Goal: Task Accomplishment & Management: Manage account settings

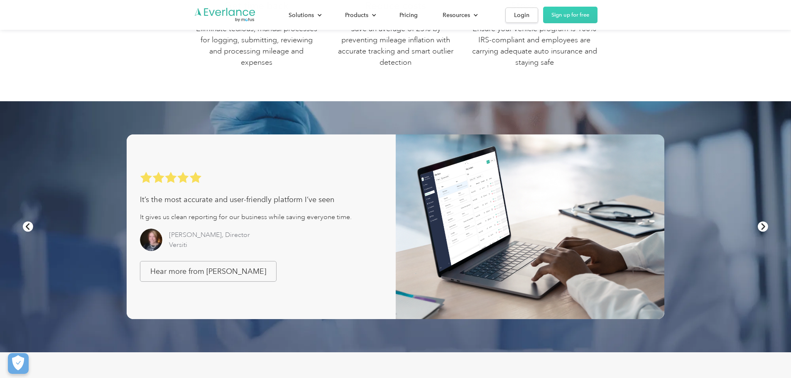
scroll to position [540, 0]
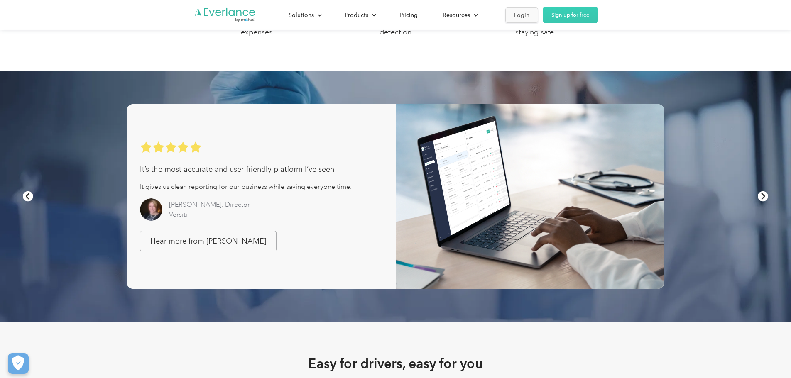
click at [530, 18] on div "Login" at bounding box center [521, 15] width 15 height 10
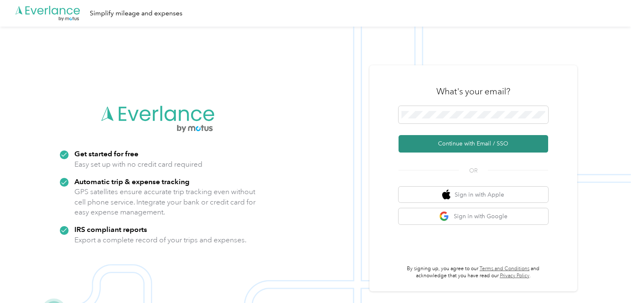
click at [499, 142] on button "Continue with Email / SSO" at bounding box center [473, 143] width 150 height 17
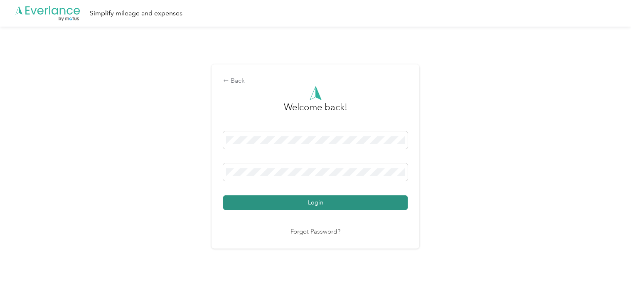
click at [303, 199] on button "Login" at bounding box center [315, 202] width 184 height 15
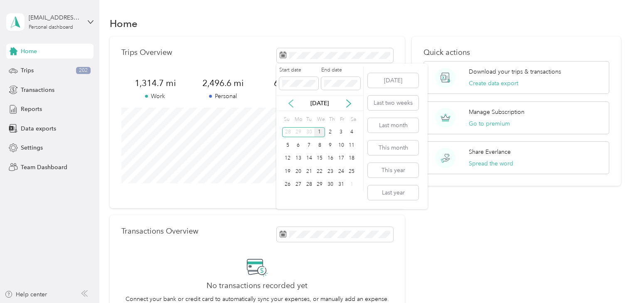
click at [290, 104] on icon at bounding box center [291, 103] width 4 height 7
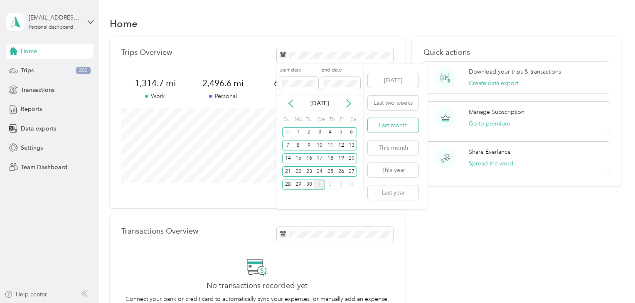
click at [386, 126] on button "Last month" at bounding box center [393, 125] width 51 height 15
click at [294, 104] on icon at bounding box center [291, 103] width 8 height 8
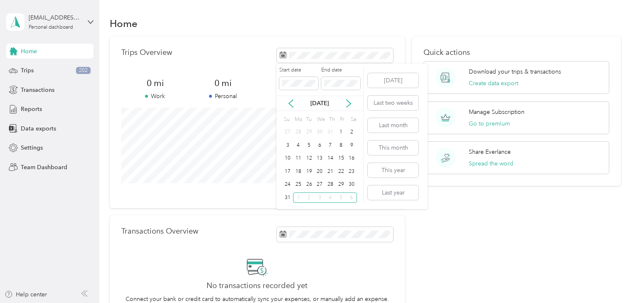
click at [331, 103] on p "Aug 2025" at bounding box center [319, 103] width 35 height 9
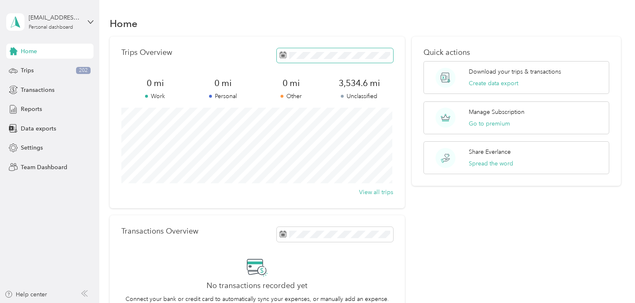
click at [302, 61] on body "dlanecsm@gmail.com Personal dashboard Home Trips 202 Transactions Reports Data …" at bounding box center [315, 151] width 631 height 303
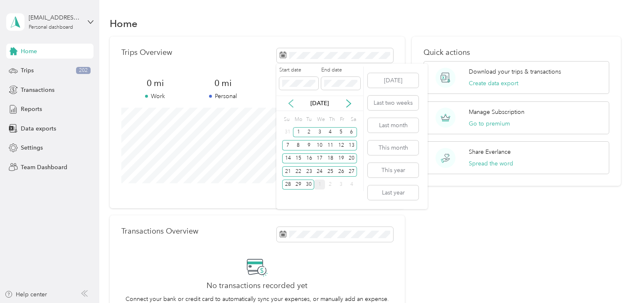
click at [290, 105] on icon at bounding box center [291, 103] width 8 height 8
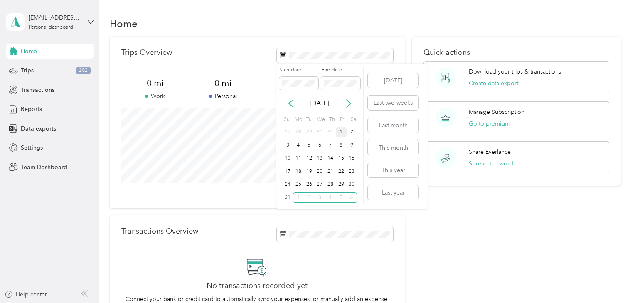
click at [341, 129] on div "1" at bounding box center [341, 132] width 11 height 10
click at [290, 102] on icon at bounding box center [291, 103] width 4 height 7
click at [341, 130] on div "1" at bounding box center [341, 132] width 11 height 10
click at [289, 199] on div "31" at bounding box center [287, 197] width 11 height 10
click at [291, 105] on icon at bounding box center [291, 103] width 8 height 8
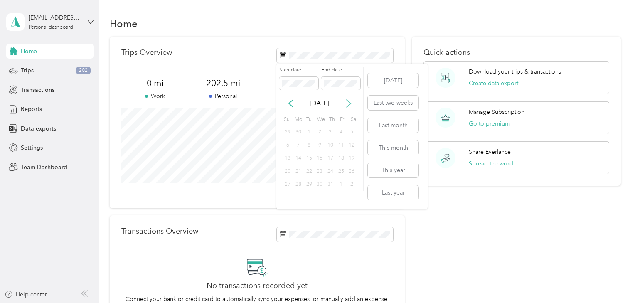
click at [347, 103] on icon at bounding box center [348, 103] width 8 height 8
click at [339, 133] on div "1" at bounding box center [341, 132] width 11 height 10
click at [255, 86] on body "dlanecsm@gmail.com Personal dashboard Home Trips 202 Transactions Reports Data …" at bounding box center [315, 151] width 631 height 303
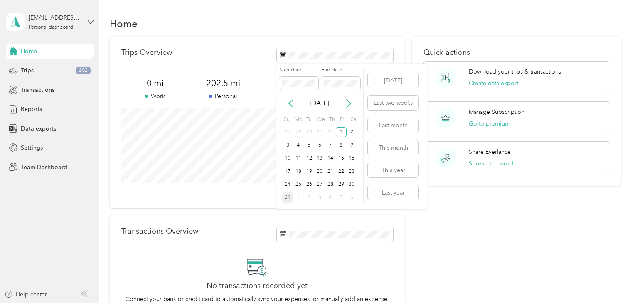
click at [287, 197] on div "31" at bounding box center [287, 197] width 11 height 10
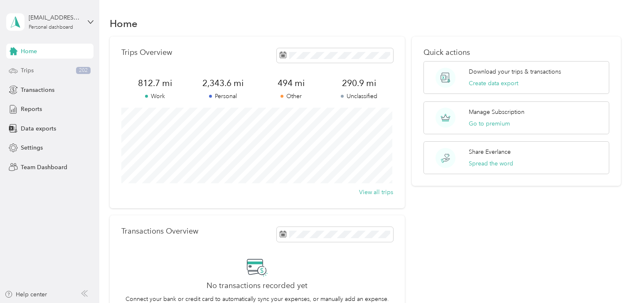
click at [21, 73] on span "Trips" at bounding box center [27, 70] width 13 height 9
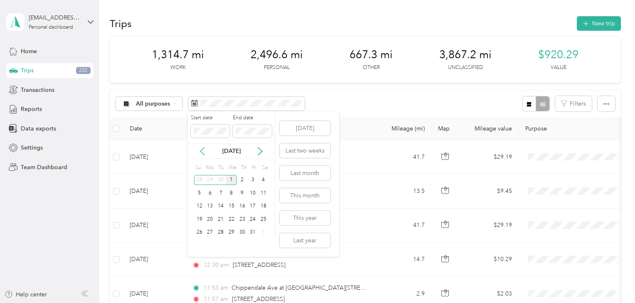
click at [204, 152] on icon at bounding box center [202, 151] width 8 height 8
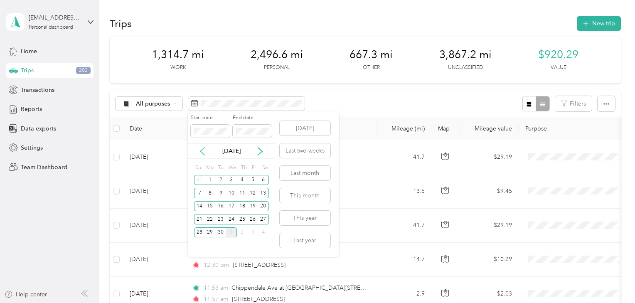
click at [204, 152] on icon at bounding box center [202, 151] width 8 height 8
click at [251, 180] on div "1" at bounding box center [252, 180] width 11 height 10
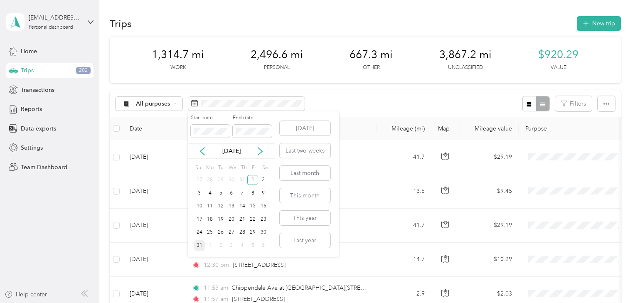
click at [198, 241] on div "31" at bounding box center [199, 245] width 11 height 10
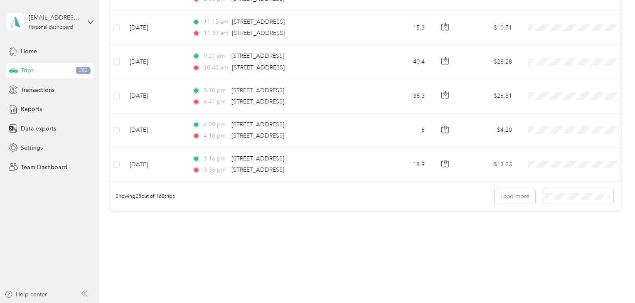
scroll to position [838, 0]
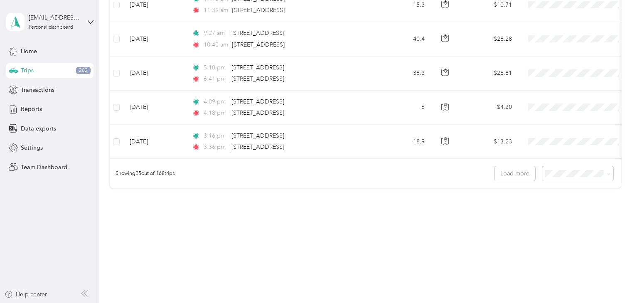
click at [556, 219] on div "100 per load" at bounding box center [576, 218] width 59 height 9
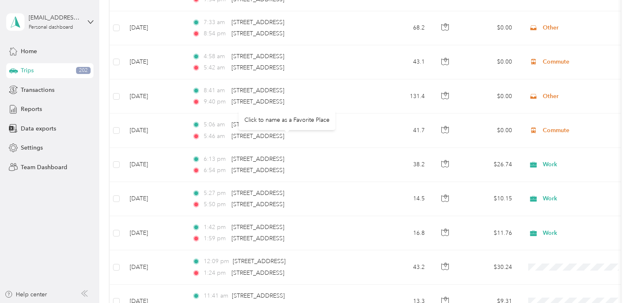
scroll to position [838, 0]
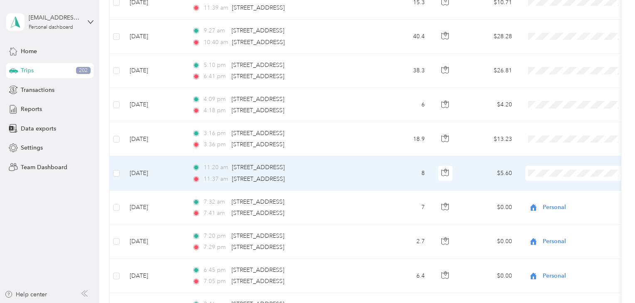
click at [560, 199] on span "Personal" at bounding box center [583, 201] width 77 height 9
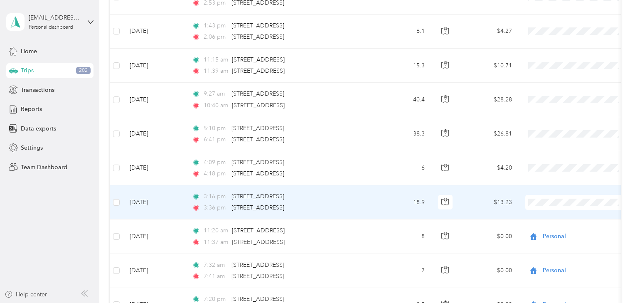
scroll to position [771, 0]
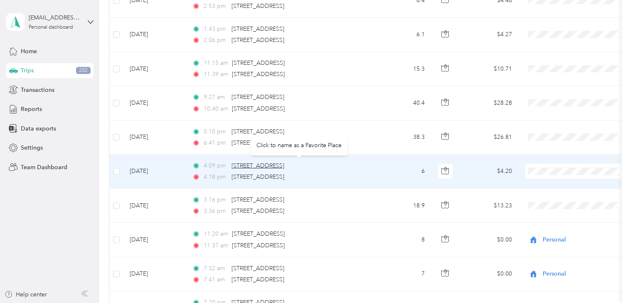
click at [265, 163] on span "6996 France Ave S Suite 100, 2nd Floor, Edina, MN 55435, USA" at bounding box center [257, 165] width 53 height 7
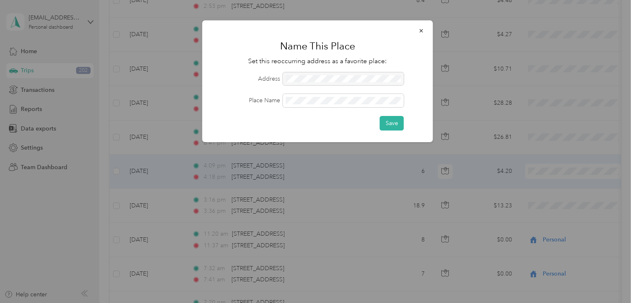
click at [418, 32] on button "button" at bounding box center [421, 30] width 17 height 15
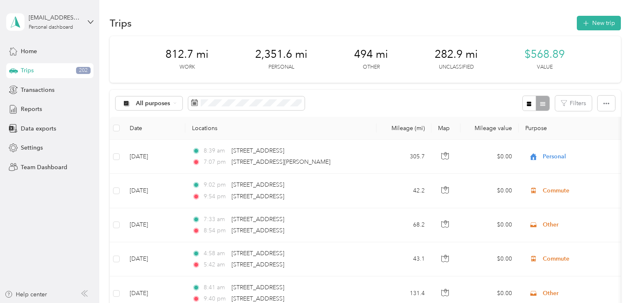
scroll to position [0, 0]
click at [530, 101] on icon "button" at bounding box center [529, 104] width 6 height 6
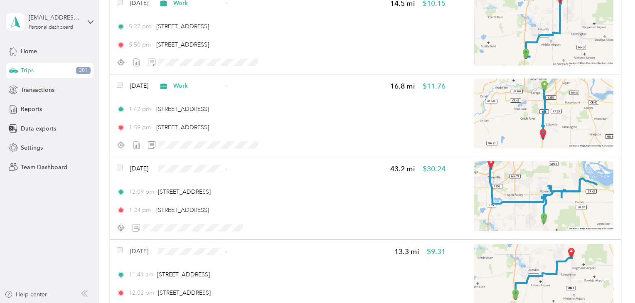
scroll to position [731, 0]
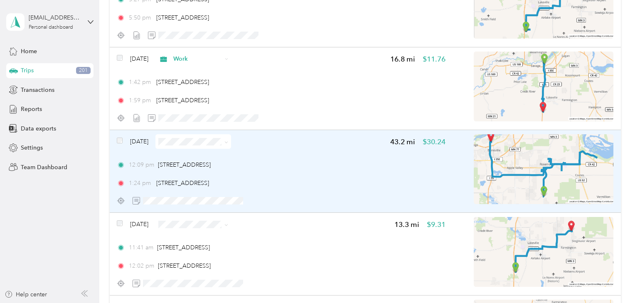
click at [228, 141] on span at bounding box center [224, 141] width 7 height 9
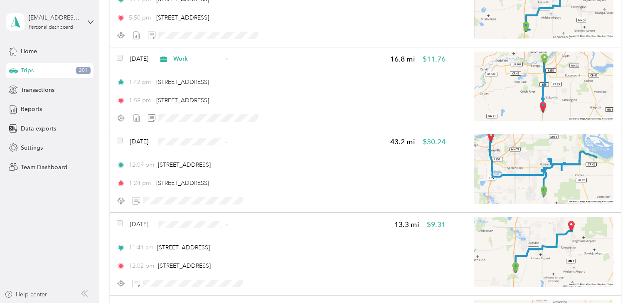
click at [204, 156] on span "Work" at bounding box center [217, 156] width 49 height 9
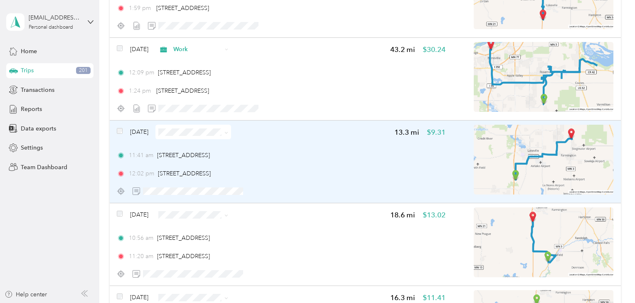
scroll to position [864, 0]
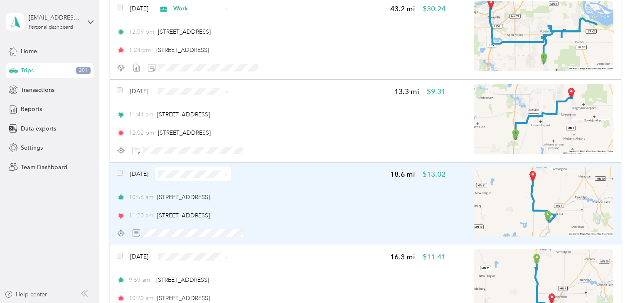
click at [228, 177] on span at bounding box center [224, 174] width 7 height 9
click at [228, 172] on span at bounding box center [226, 173] width 4 height 7
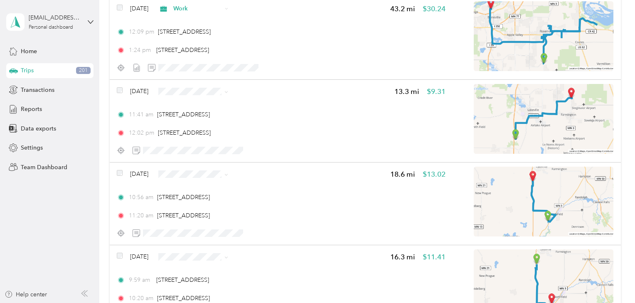
click at [220, 192] on li "Work" at bounding box center [210, 189] width 76 height 15
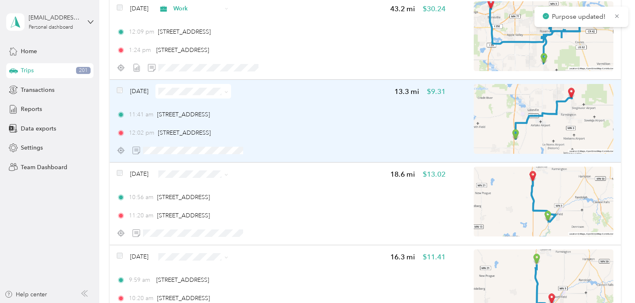
click at [228, 93] on icon at bounding box center [226, 92] width 4 height 4
click at [222, 108] on span "Work" at bounding box center [217, 106] width 49 height 9
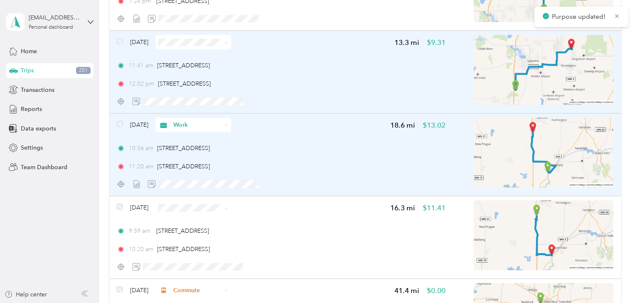
scroll to position [931, 0]
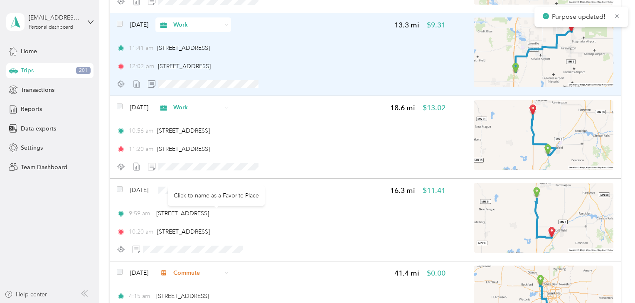
click at [229, 188] on div "Click to name as a Favorite Place" at bounding box center [216, 195] width 97 height 20
click at [242, 193] on div "Click to name as a Favorite Place" at bounding box center [216, 195] width 97 height 20
click at [304, 191] on div "Aug 26, 2025 16.3 mi $11.41" at bounding box center [281, 190] width 329 height 15
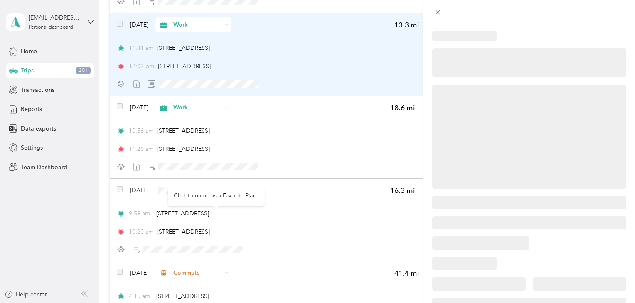
click at [241, 189] on div "Click to name as a Favorite Place" at bounding box center [216, 195] width 97 height 20
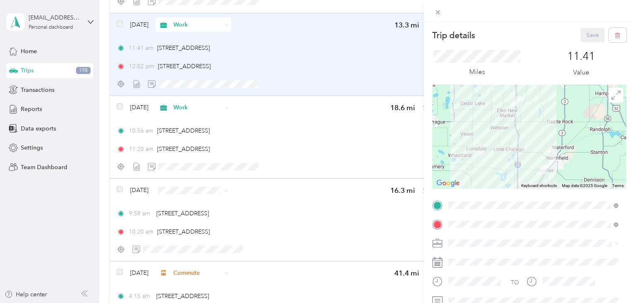
click at [317, 213] on div "Trip details Save This trip cannot be edited because it is either under review,…" at bounding box center [317, 151] width 635 height 303
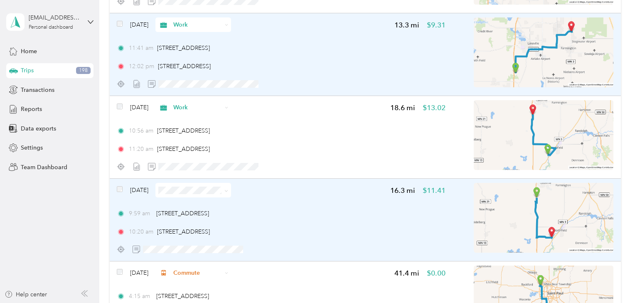
click at [228, 192] on icon at bounding box center [226, 191] width 4 height 4
click at [204, 74] on span "Work" at bounding box center [217, 73] width 49 height 9
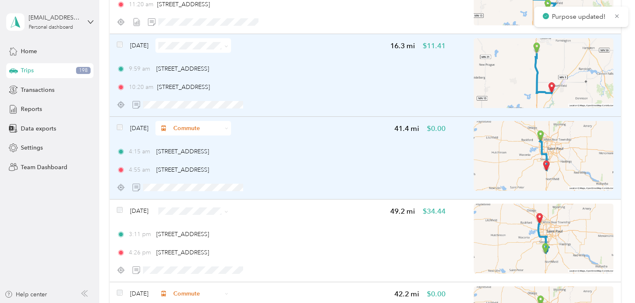
scroll to position [1097, 0]
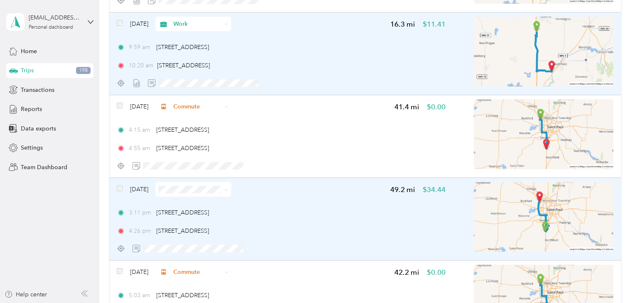
click at [228, 189] on icon at bounding box center [226, 190] width 2 height 2
click at [215, 177] on span "Commute" at bounding box center [217, 174] width 49 height 9
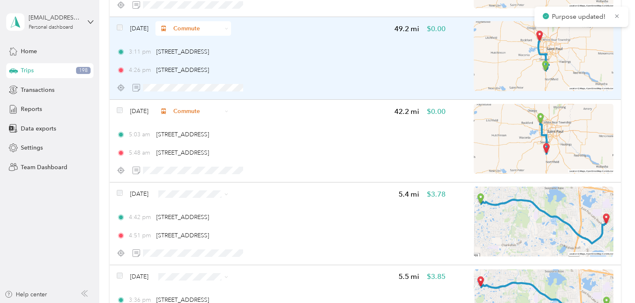
scroll to position [1263, 0]
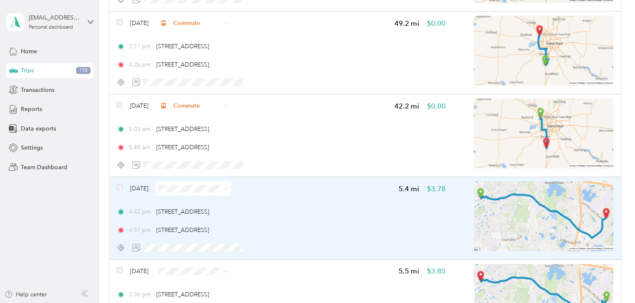
click at [228, 190] on span at bounding box center [224, 188] width 7 height 9
click at [228, 186] on span at bounding box center [226, 188] width 4 height 7
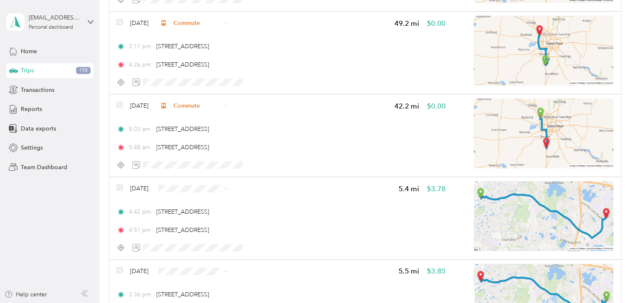
click at [216, 88] on li "Personal" at bounding box center [210, 84] width 76 height 15
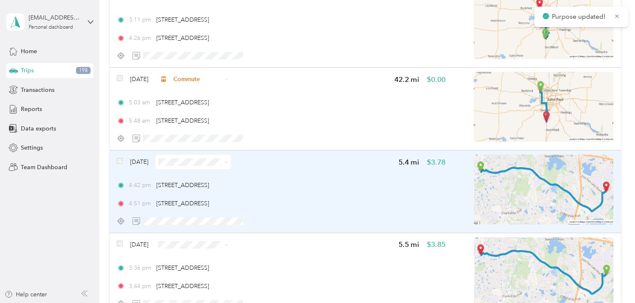
scroll to position [1363, 0]
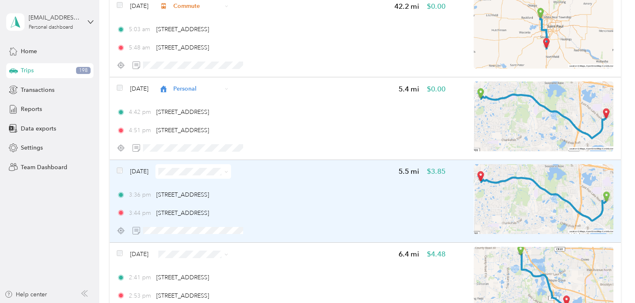
click at [228, 171] on icon at bounding box center [226, 172] width 4 height 4
click at [202, 203] on span "Personal" at bounding box center [217, 201] width 49 height 9
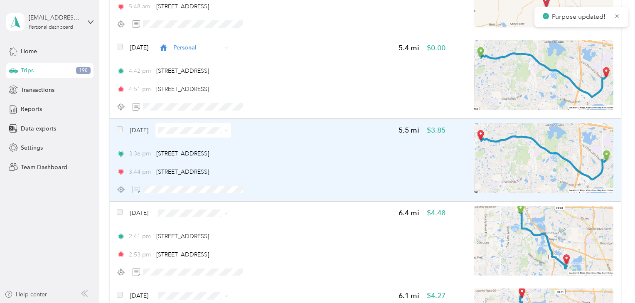
scroll to position [1429, 0]
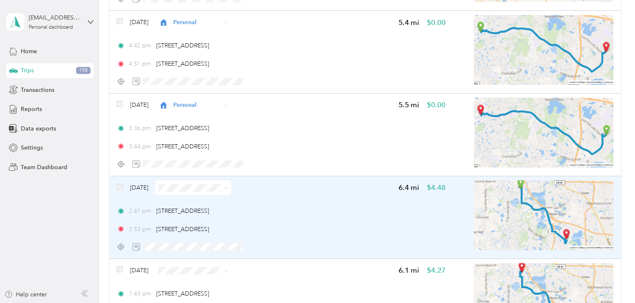
click at [228, 187] on icon at bounding box center [226, 188] width 4 height 4
click at [204, 88] on li "Personal" at bounding box center [210, 85] width 76 height 15
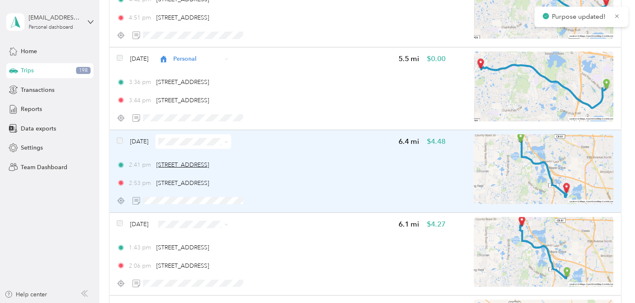
scroll to position [1529, 0]
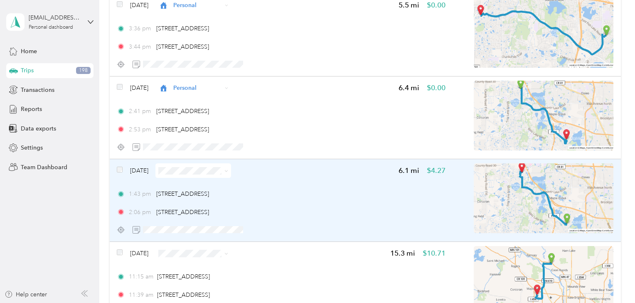
click at [228, 171] on span at bounding box center [224, 170] width 7 height 9
click at [228, 172] on icon at bounding box center [226, 171] width 4 height 4
click at [217, 199] on span "Personal" at bounding box center [217, 200] width 49 height 9
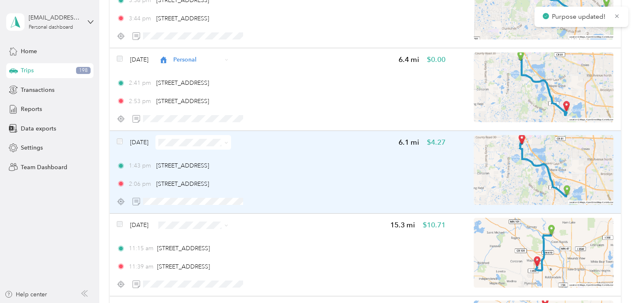
scroll to position [1595, 0]
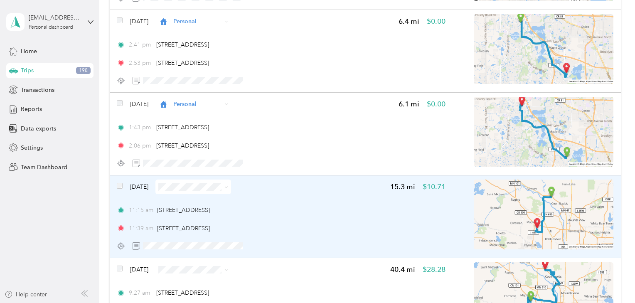
click at [228, 188] on icon at bounding box center [226, 187] width 4 height 4
click at [215, 172] on span "Commute" at bounding box center [217, 171] width 49 height 9
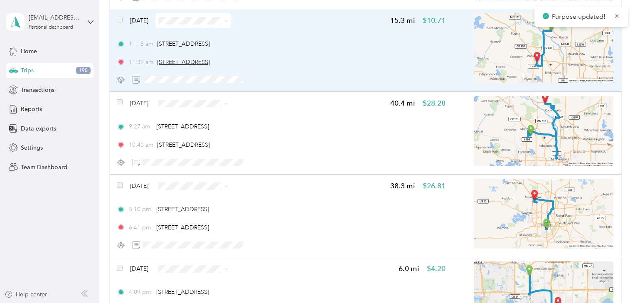
scroll to position [1762, 0]
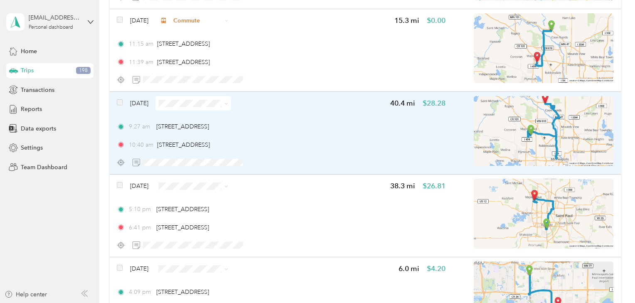
click at [555, 153] on img at bounding box center [544, 131] width 140 height 70
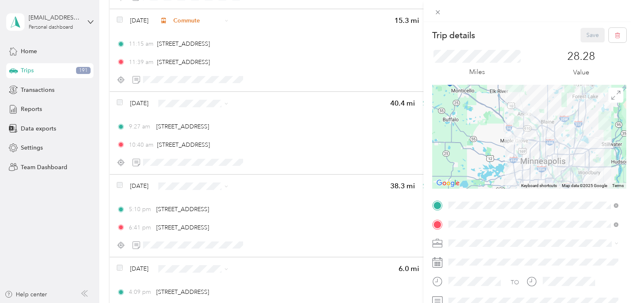
click at [285, 123] on div "Trip details Save This trip cannot be edited because it is either under review,…" at bounding box center [317, 151] width 635 height 303
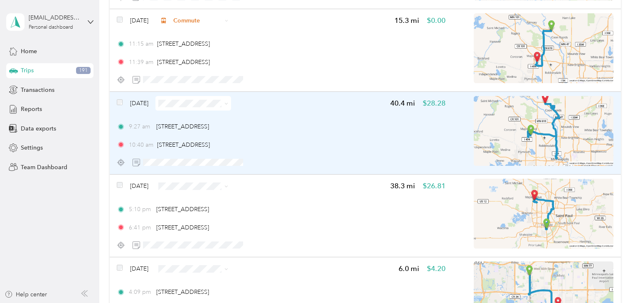
click at [228, 101] on span at bounding box center [224, 103] width 7 height 9
click at [228, 105] on icon at bounding box center [226, 104] width 4 height 4
click at [225, 118] on span "Work" at bounding box center [217, 118] width 49 height 9
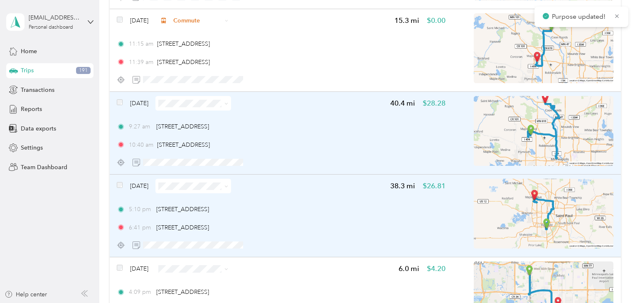
scroll to position [1795, 0]
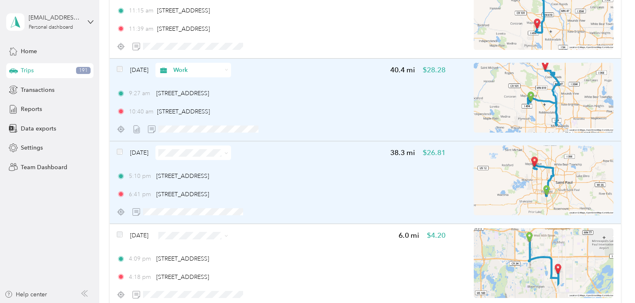
click at [228, 155] on span at bounding box center [226, 152] width 4 height 7
click at [228, 153] on icon at bounding box center [226, 153] width 4 height 4
click at [228, 165] on span "Work" at bounding box center [217, 168] width 49 height 9
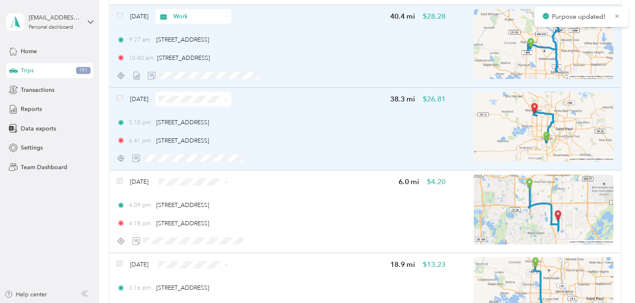
scroll to position [1894, 0]
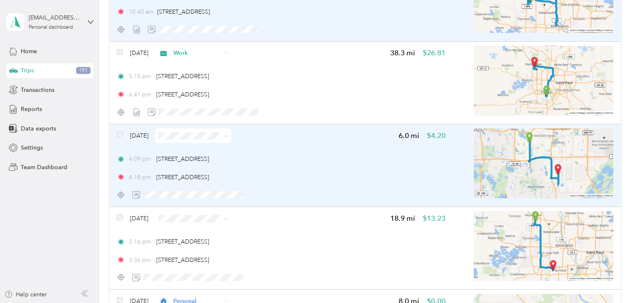
click at [228, 134] on span at bounding box center [226, 135] width 4 height 7
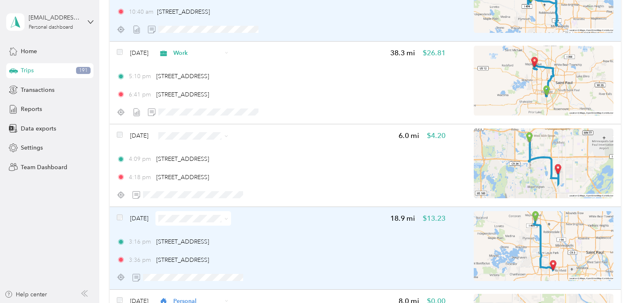
click at [228, 220] on icon at bounding box center [226, 219] width 4 height 4
click at [207, 116] on span "Personal" at bounding box center [217, 115] width 49 height 9
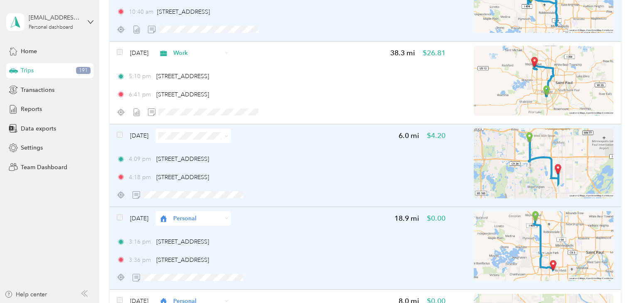
click at [228, 136] on icon at bounding box center [226, 136] width 4 height 4
click at [216, 163] on span "Personal" at bounding box center [217, 165] width 49 height 9
click at [228, 54] on icon at bounding box center [226, 52] width 3 height 3
click at [216, 81] on span "Personal" at bounding box center [217, 83] width 49 height 9
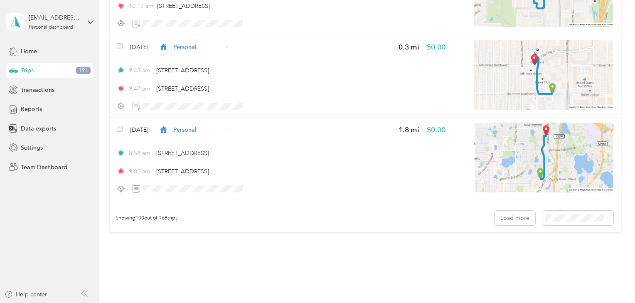
scroll to position [8209, 0]
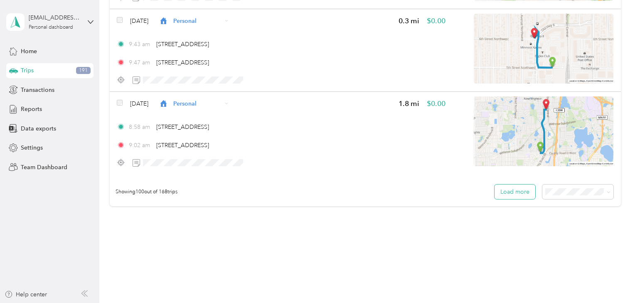
click at [521, 194] on button "Load more" at bounding box center [514, 191] width 41 height 15
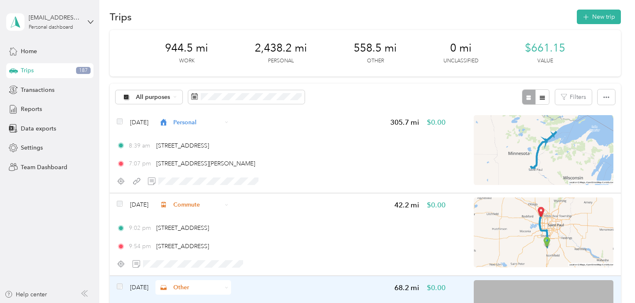
scroll to position [0, 0]
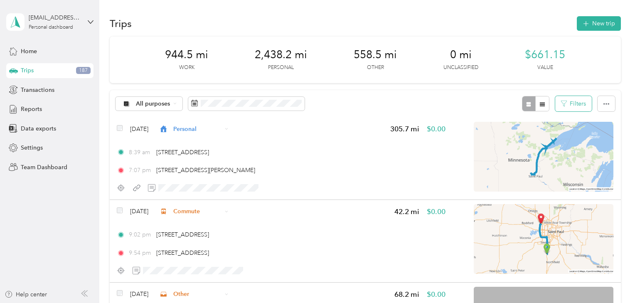
click at [584, 101] on button "Filters" at bounding box center [573, 103] width 37 height 15
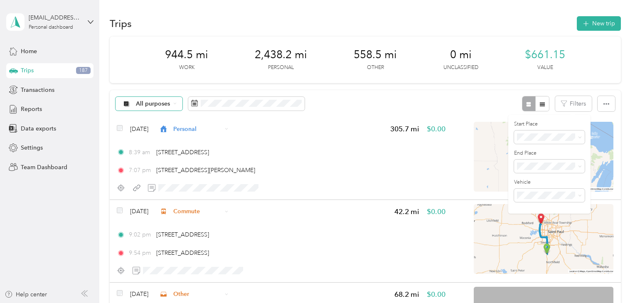
click at [173, 105] on icon at bounding box center [174, 103] width 3 height 3
click at [155, 151] on ol "All purposes Unclassified Work Personal Trucking Other Charity Medical Moving C…" at bounding box center [148, 169] width 66 height 116
click at [173, 105] on icon at bounding box center [174, 103] width 3 height 3
click at [125, 149] on li "Work" at bounding box center [148, 147] width 66 height 15
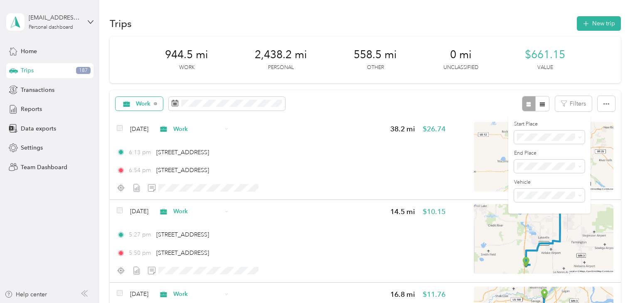
click at [477, 101] on div "Work Filters" at bounding box center [365, 103] width 511 height 27
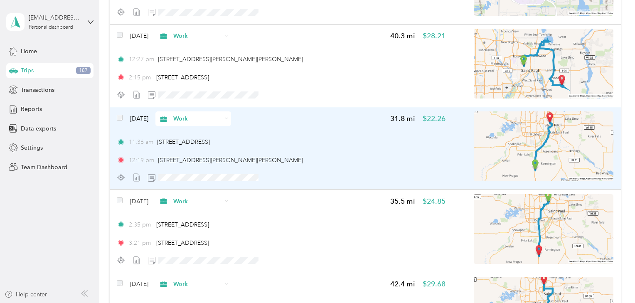
scroll to position [2655, 0]
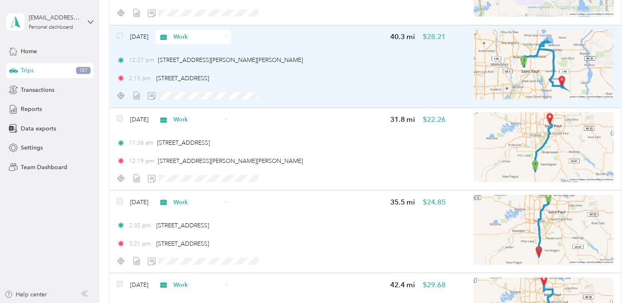
click at [519, 81] on img at bounding box center [544, 64] width 140 height 70
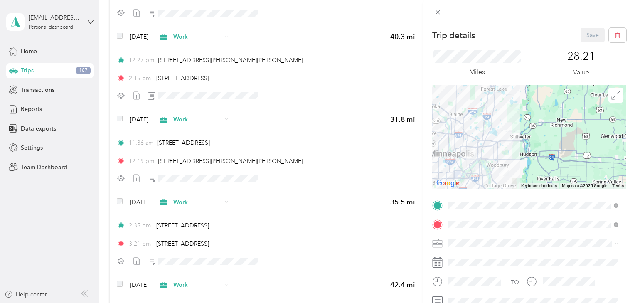
click at [231, 86] on div "Trip details Save This trip cannot be edited because it is either under review,…" at bounding box center [317, 151] width 635 height 303
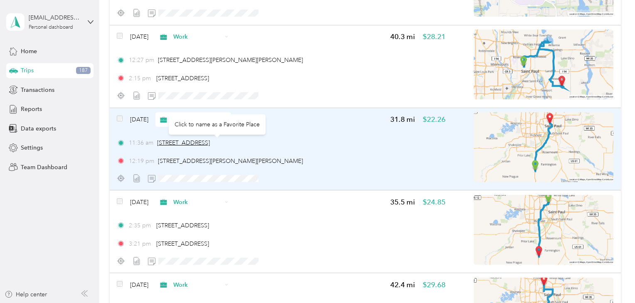
click at [210, 143] on span "24830 Dupont Ave, Lakeville, MN 55044, USA" at bounding box center [183, 142] width 53 height 7
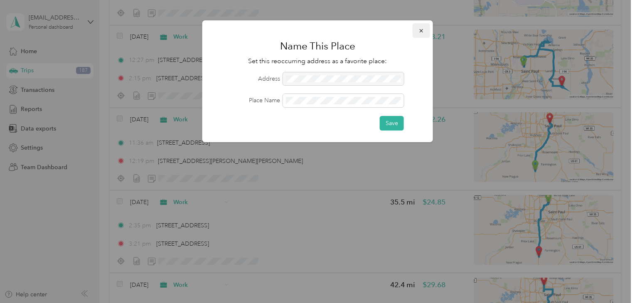
click at [425, 32] on button "button" at bounding box center [421, 30] width 17 height 15
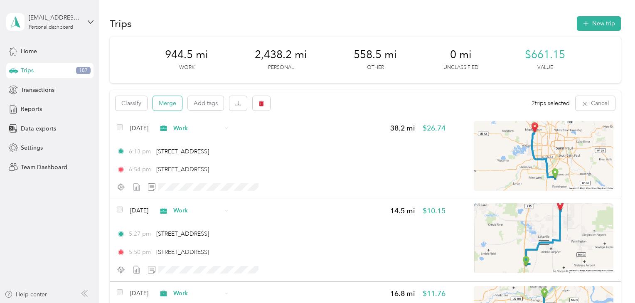
click at [163, 102] on button "Merge" at bounding box center [167, 103] width 29 height 15
click at [169, 102] on button "Merge" at bounding box center [167, 103] width 29 height 15
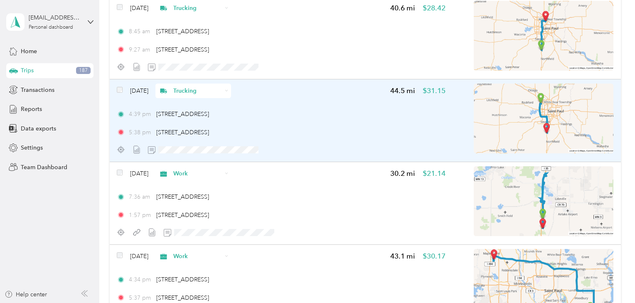
scroll to position [2174, 0]
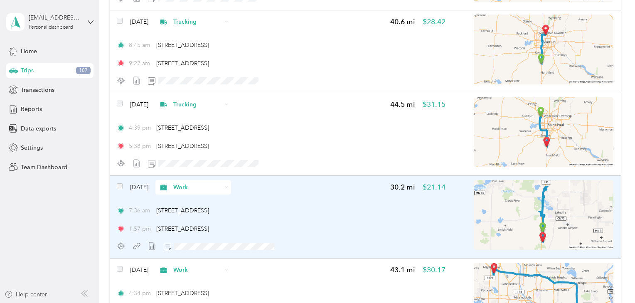
click at [512, 225] on img at bounding box center [544, 215] width 140 height 70
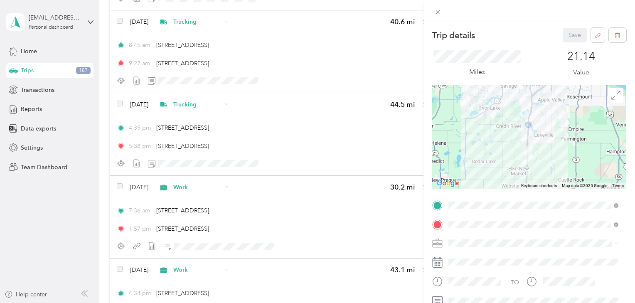
click at [511, 122] on div at bounding box center [529, 137] width 194 height 104
click at [547, 147] on div at bounding box center [529, 137] width 194 height 104
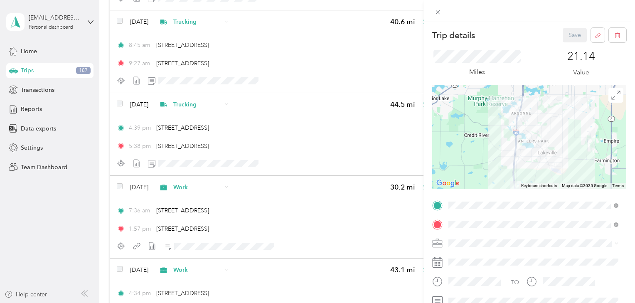
drag, startPoint x: 535, startPoint y: 130, endPoint x: 543, endPoint y: 161, distance: 32.8
click at [543, 161] on div at bounding box center [529, 137] width 194 height 104
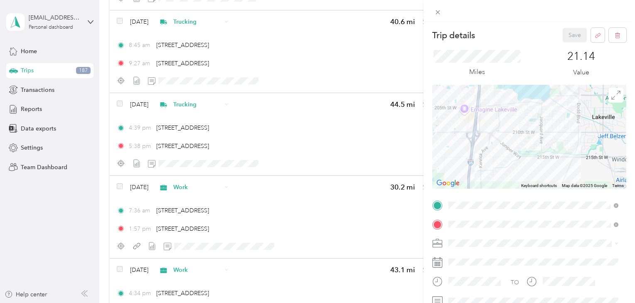
drag, startPoint x: 496, startPoint y: 155, endPoint x: 538, endPoint y: 121, distance: 53.8
click at [538, 121] on div at bounding box center [529, 137] width 194 height 104
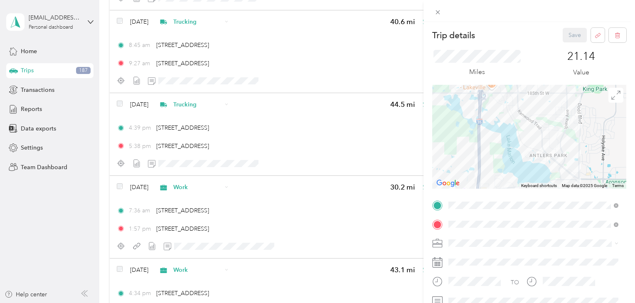
click at [503, 302] on div "Trip details Save This trip cannot be edited because it is either under review,…" at bounding box center [315, 303] width 631 height 0
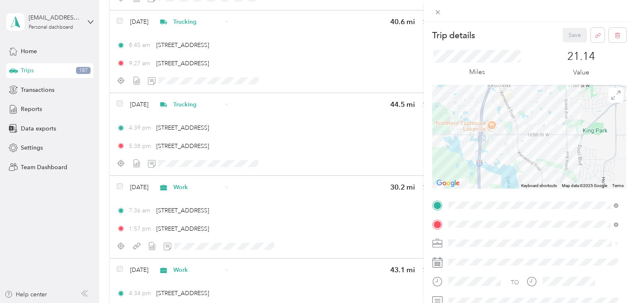
click at [242, 111] on div "Trip details Save This trip cannot be edited because it is either under review,…" at bounding box center [317, 151] width 635 height 303
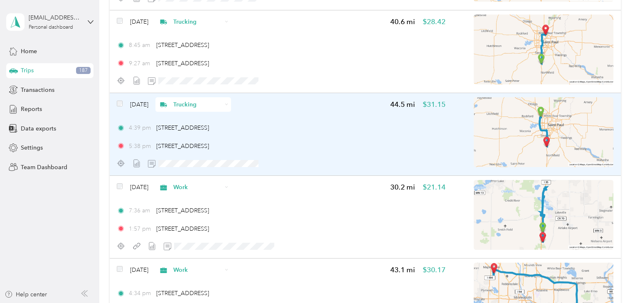
click at [231, 105] on div "Trucking" at bounding box center [193, 104] width 76 height 15
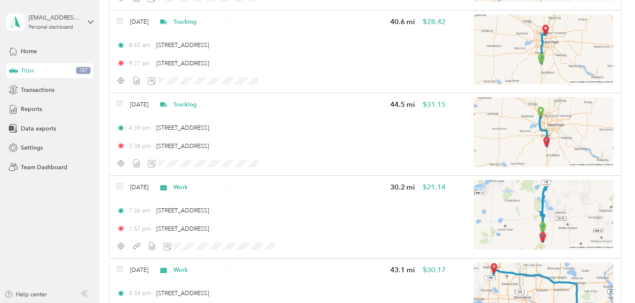
click at [205, 218] on span "Commute" at bounding box center [217, 221] width 49 height 9
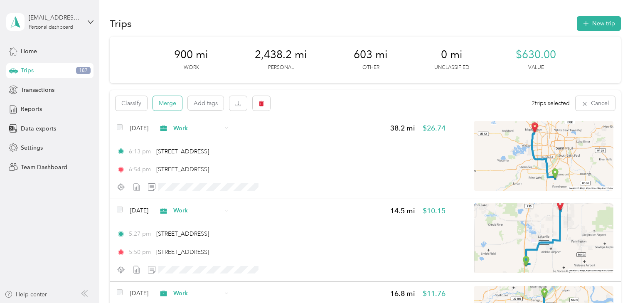
click at [164, 104] on button "Merge" at bounding box center [167, 103] width 29 height 15
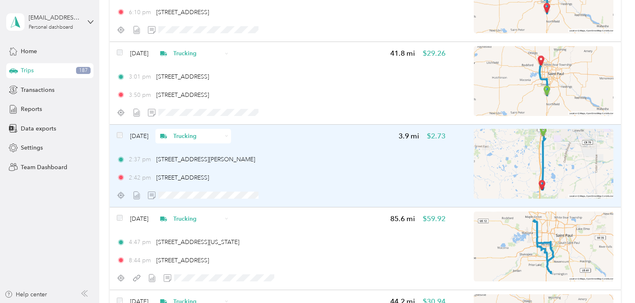
scroll to position [1728, 0]
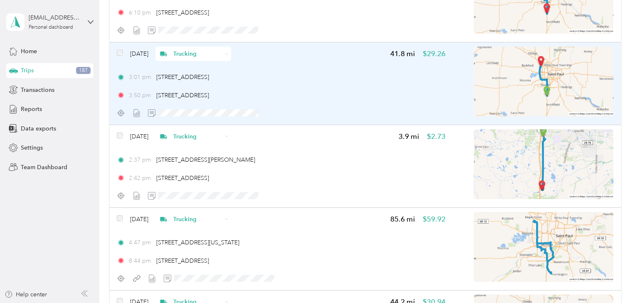
click at [231, 54] on div "Trucking" at bounding box center [193, 54] width 76 height 15
click at [533, 85] on img at bounding box center [544, 82] width 140 height 70
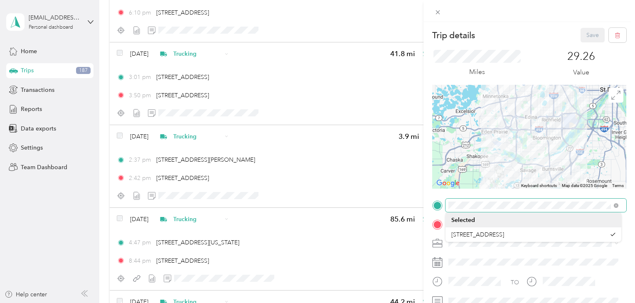
drag, startPoint x: 516, startPoint y: 108, endPoint x: 512, endPoint y: 178, distance: 69.9
click at [512, 178] on div at bounding box center [529, 137] width 194 height 104
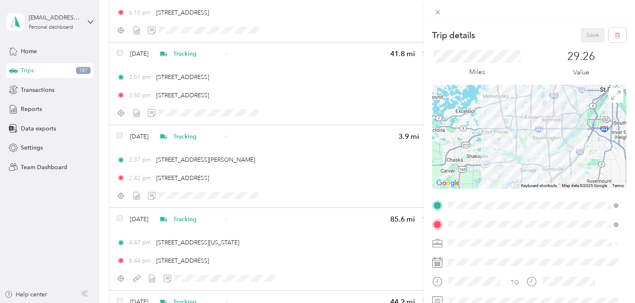
click at [195, 70] on div "Trip details Save This trip cannot be edited because it is either under review,…" at bounding box center [317, 151] width 635 height 303
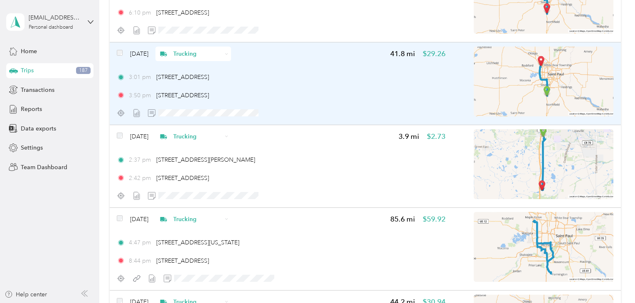
click at [231, 53] on div "Trucking" at bounding box center [193, 54] width 76 height 15
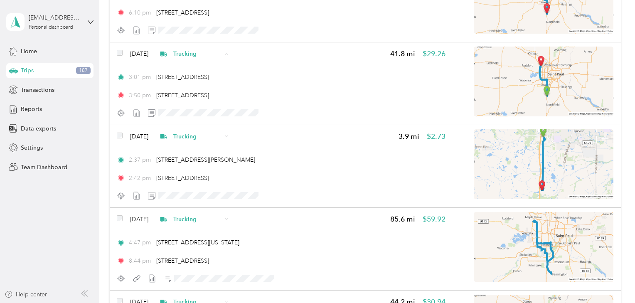
click at [200, 167] on span "Commute" at bounding box center [217, 171] width 49 height 9
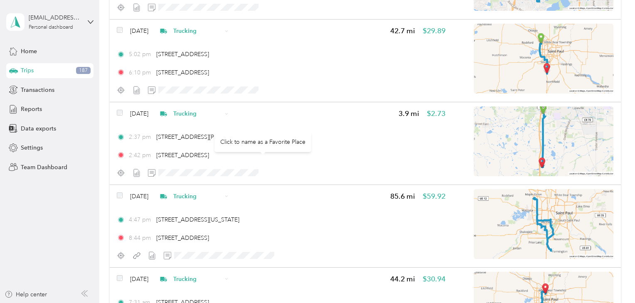
scroll to position [1662, 0]
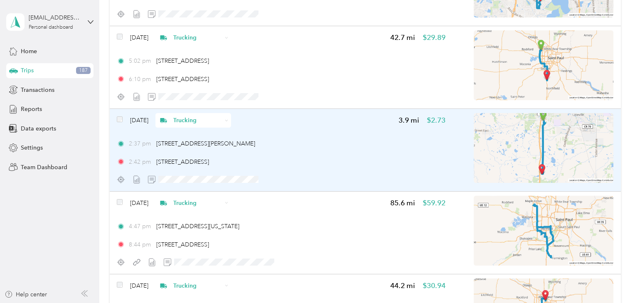
click at [195, 120] on span "Trucking" at bounding box center [197, 120] width 49 height 9
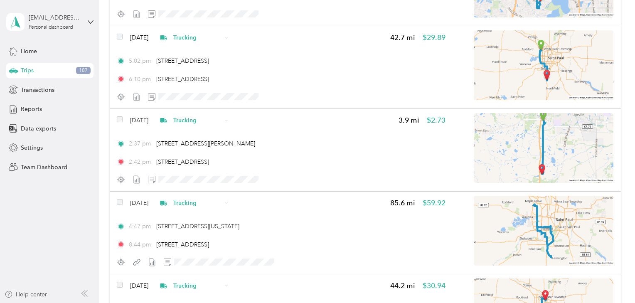
click at [208, 154] on li "Personal" at bounding box center [210, 150] width 76 height 15
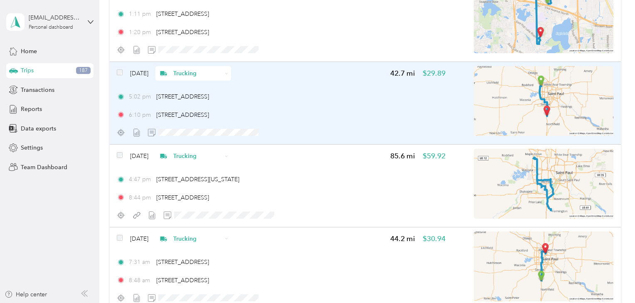
scroll to position [1562, 0]
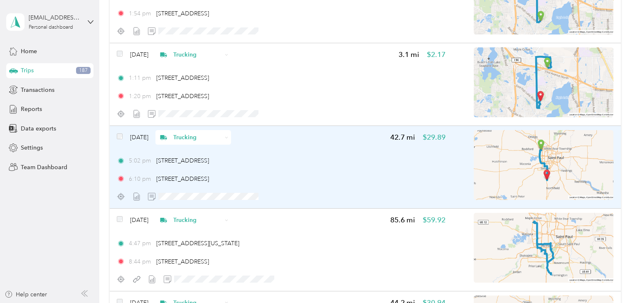
click at [228, 138] on icon at bounding box center [226, 137] width 3 height 3
click at [539, 168] on img at bounding box center [544, 165] width 140 height 70
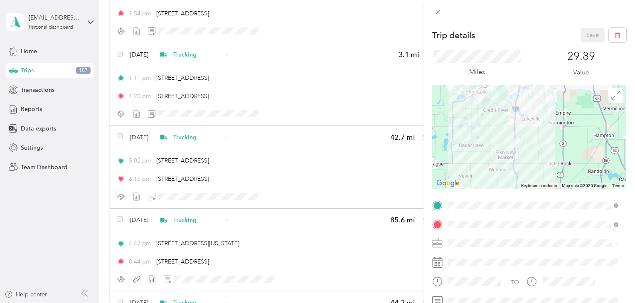
click at [211, 138] on div "Trip details Save This trip cannot be edited because it is either under review,…" at bounding box center [317, 151] width 635 height 303
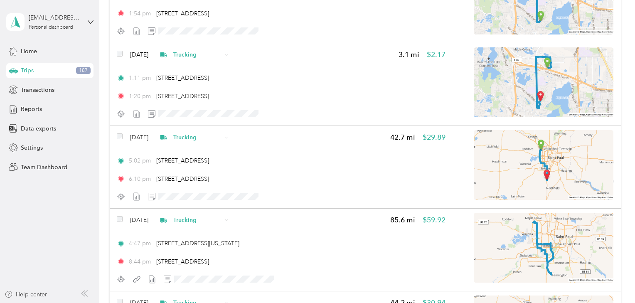
click at [231, 137] on div "Trucking" at bounding box center [193, 137] width 76 height 15
click at [198, 253] on span "Commute" at bounding box center [217, 254] width 49 height 9
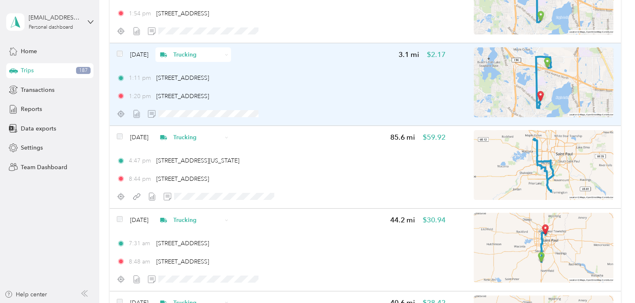
click at [231, 53] on div "Trucking" at bounding box center [193, 54] width 76 height 15
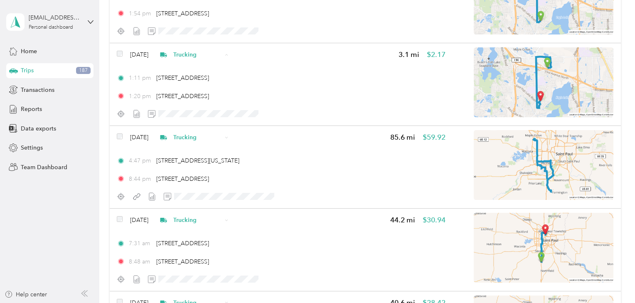
click at [209, 85] on span "Personal" at bounding box center [217, 84] width 49 height 9
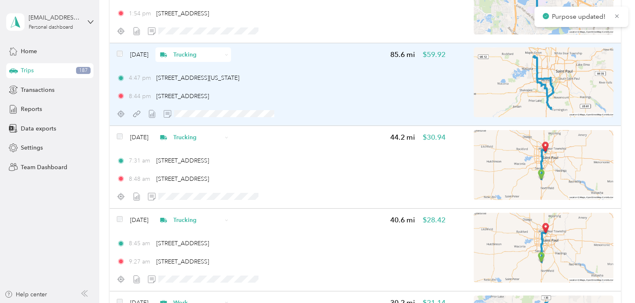
scroll to position [1529, 0]
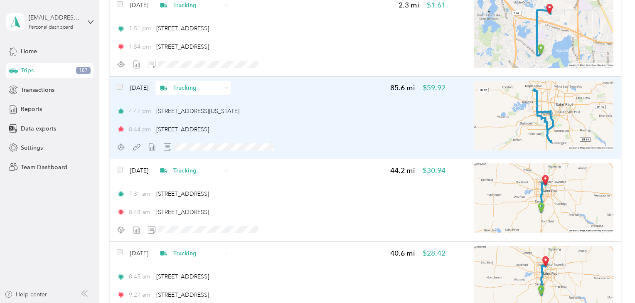
click at [563, 119] on img at bounding box center [544, 116] width 140 height 70
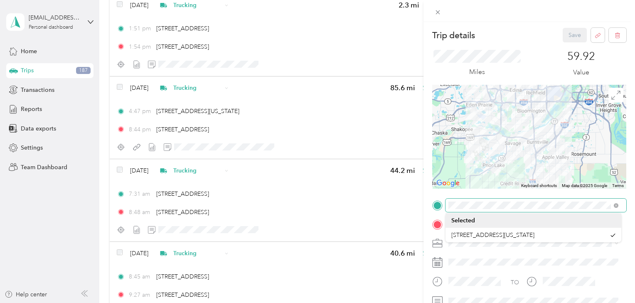
drag, startPoint x: 565, startPoint y: 126, endPoint x: 563, endPoint y: 187, distance: 60.7
click at [560, 302] on div "Trip details Save This trip cannot be edited because it is either under review,…" at bounding box center [315, 303] width 631 height 0
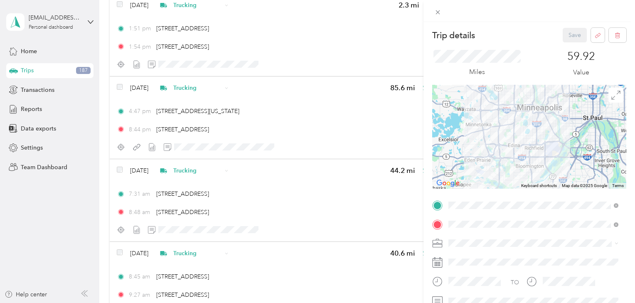
drag, startPoint x: 543, startPoint y: 120, endPoint x: 540, endPoint y: 186, distance: 66.1
click at [540, 186] on div "Keyboard shortcuts Map Data Map data ©2025 Google Map data ©2025 Google 5 km Cl…" at bounding box center [529, 137] width 194 height 104
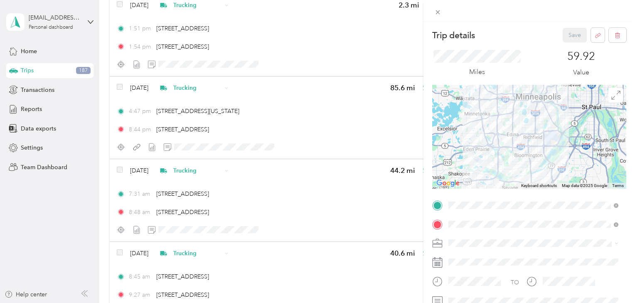
drag, startPoint x: 520, startPoint y: 109, endPoint x: 517, endPoint y: 98, distance: 11.2
click at [517, 98] on div at bounding box center [529, 137] width 194 height 104
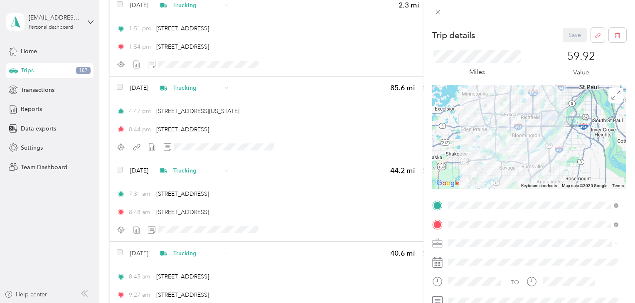
click at [269, 124] on div "Trip details Save This trip cannot be edited because it is either under review,…" at bounding box center [317, 151] width 635 height 303
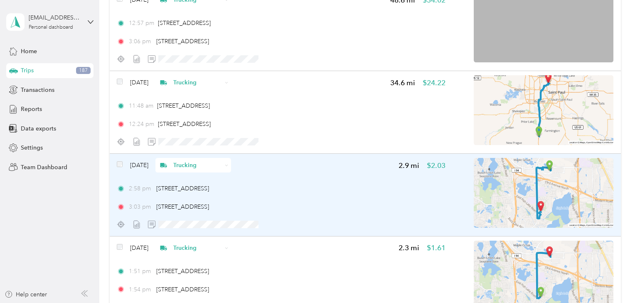
scroll to position [1263, 0]
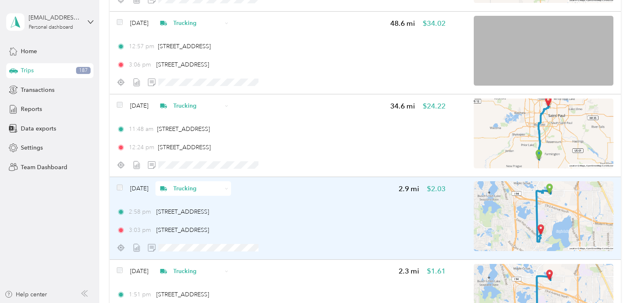
click at [231, 188] on div "Trucking" at bounding box center [193, 188] width 76 height 15
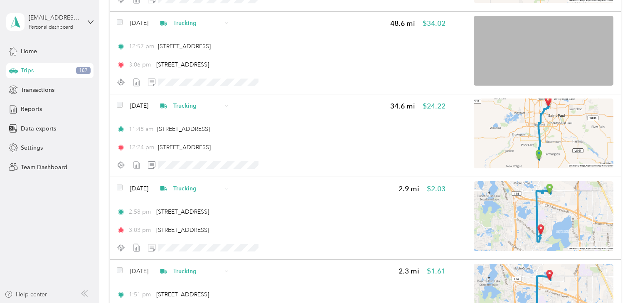
click at [208, 87] on li "Personal" at bounding box center [210, 84] width 76 height 15
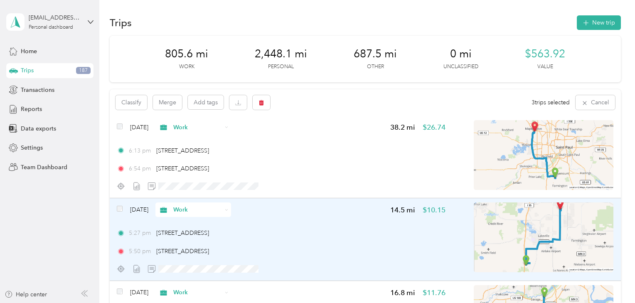
scroll to position [0, 0]
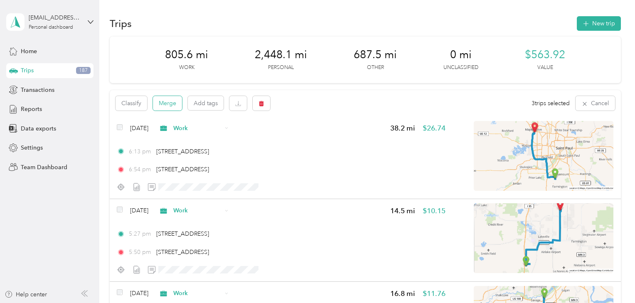
click at [171, 100] on button "Merge" at bounding box center [167, 103] width 29 height 15
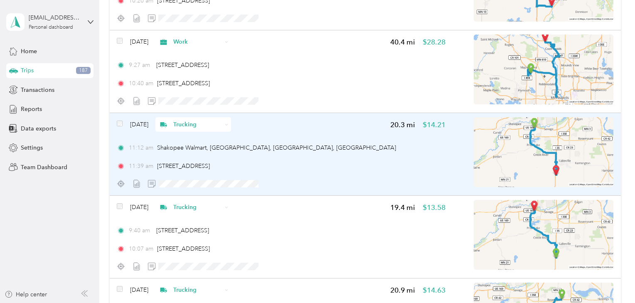
scroll to position [664, 0]
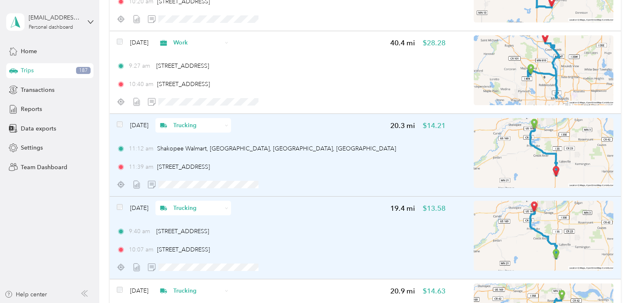
click at [120, 204] on span at bounding box center [120, 208] width 6 height 9
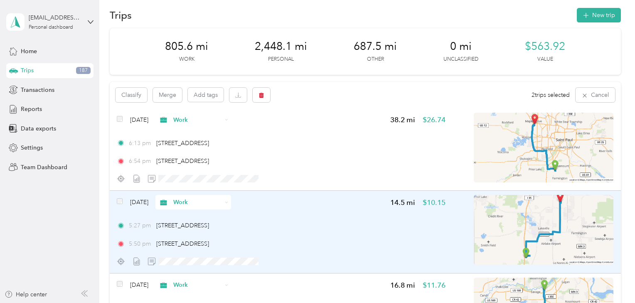
scroll to position [0, 0]
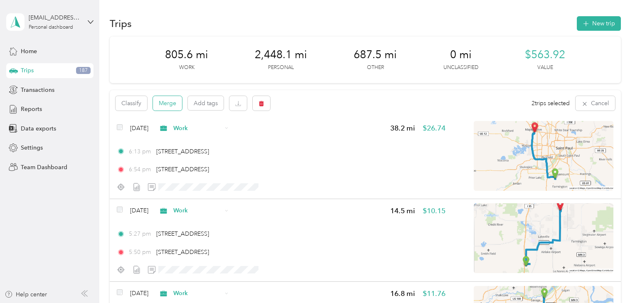
click at [165, 106] on button "Merge" at bounding box center [167, 103] width 29 height 15
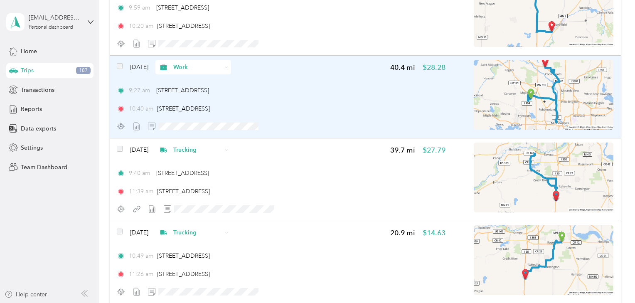
scroll to position [598, 0]
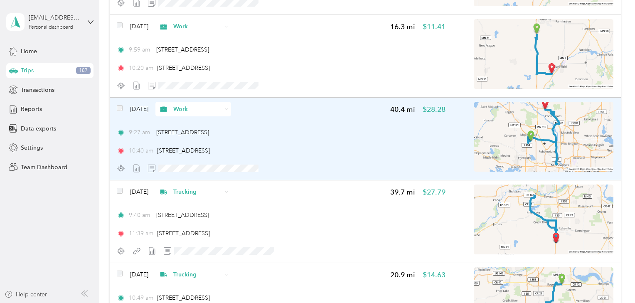
click at [555, 157] on img at bounding box center [544, 137] width 140 height 70
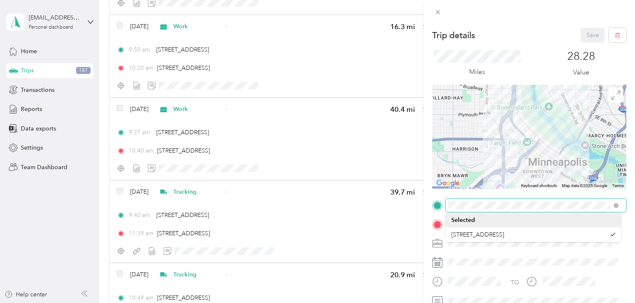
drag, startPoint x: 519, startPoint y: 112, endPoint x: 500, endPoint y: 164, distance: 55.7
click at [500, 164] on div at bounding box center [529, 137] width 194 height 104
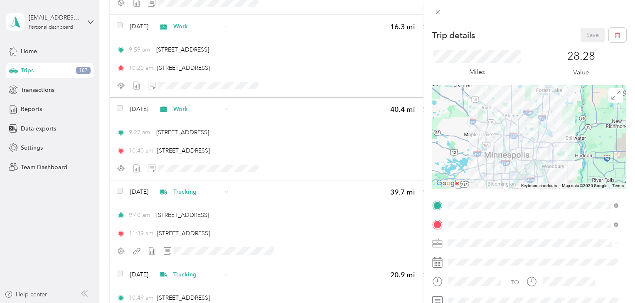
click at [198, 109] on div "Trip details Save This trip cannot be edited because it is either under review,…" at bounding box center [317, 151] width 635 height 303
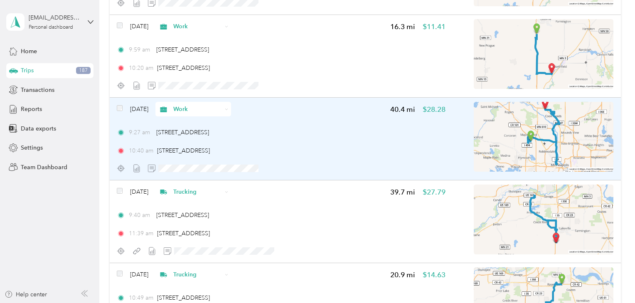
click at [228, 108] on icon at bounding box center [226, 109] width 3 height 3
click at [203, 139] on span "Personal" at bounding box center [217, 139] width 49 height 9
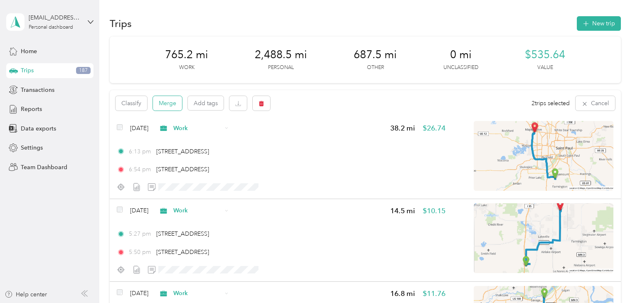
click at [168, 104] on button "Merge" at bounding box center [167, 103] width 29 height 15
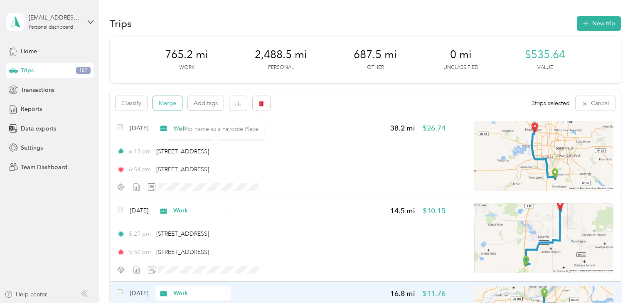
click at [167, 105] on button "Merge" at bounding box center [167, 103] width 29 height 15
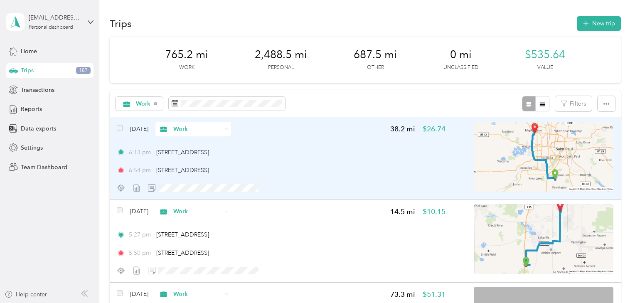
click at [371, 172] on div "6:54 pm 11696 65th Pl N, Maple Grove, MN 55369, USA" at bounding box center [281, 170] width 329 height 9
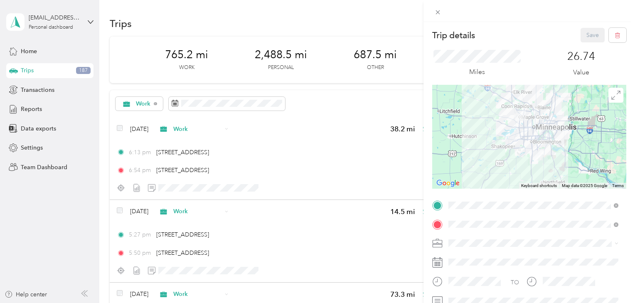
click at [255, 138] on div "Trip details Save This trip cannot be edited because it is either under review,…" at bounding box center [317, 151] width 635 height 303
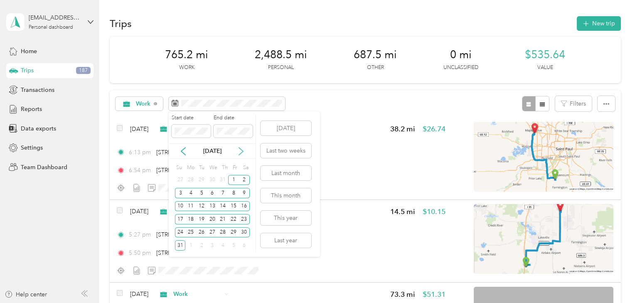
click at [239, 152] on icon at bounding box center [241, 151] width 8 height 8
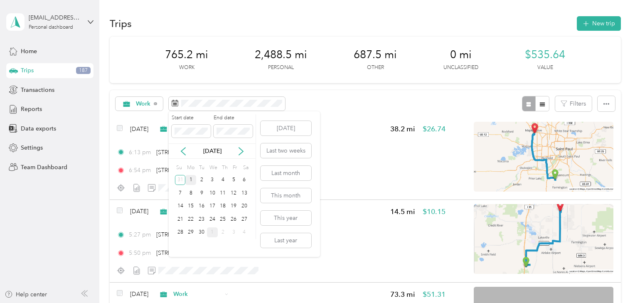
click at [189, 180] on div "1" at bounding box center [190, 180] width 11 height 10
click at [202, 232] on div "30" at bounding box center [201, 232] width 11 height 10
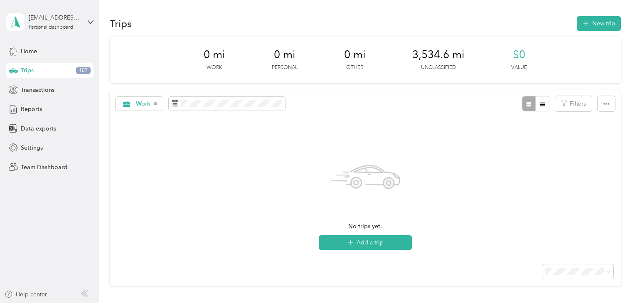
click at [54, 67] on div "Trips 187" at bounding box center [49, 70] width 87 height 15
click at [166, 170] on div "No trips yet. Add a trip" at bounding box center [365, 196] width 511 height 116
